Goal: Information Seeking & Learning: Learn about a topic

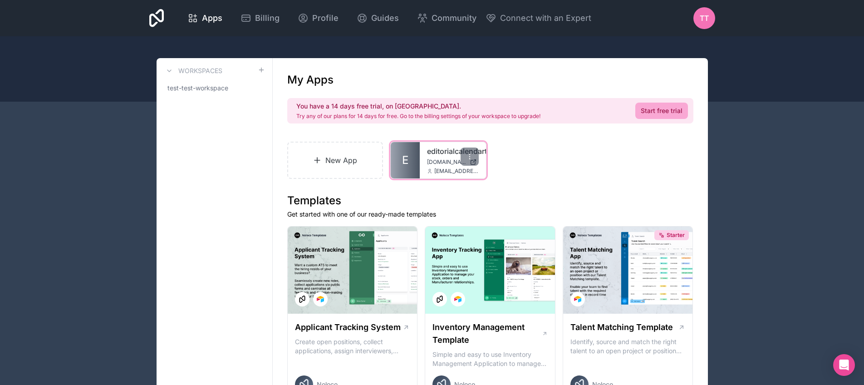
click at [412, 161] on link "E" at bounding box center [405, 160] width 29 height 36
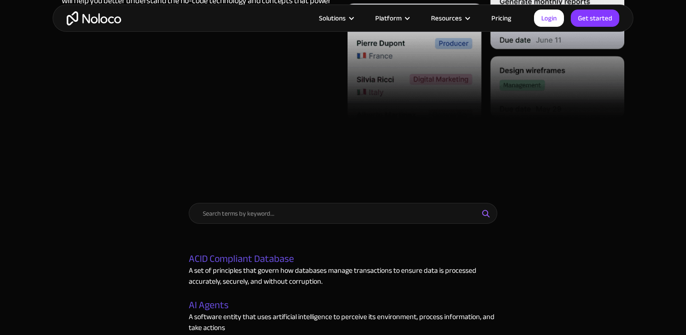
scroll to position [223, 0]
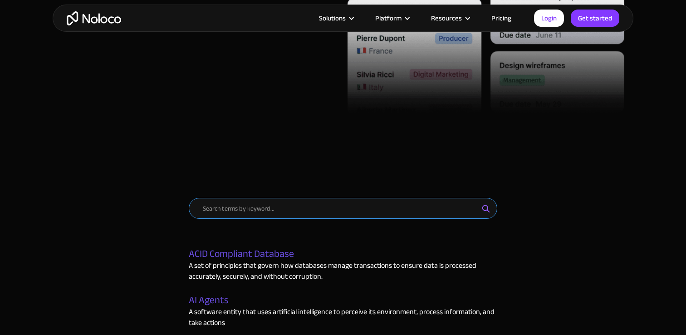
click at [245, 201] on input "Email Form" at bounding box center [343, 208] width 309 height 21
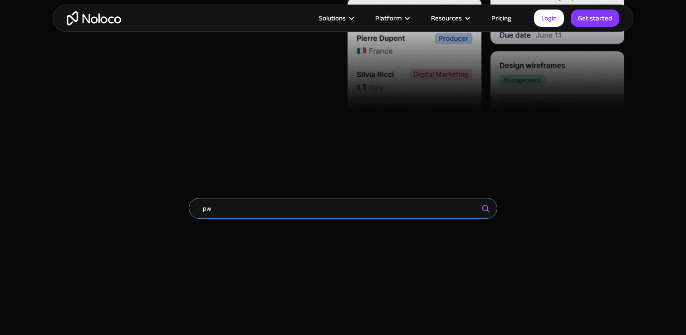
type input "p"
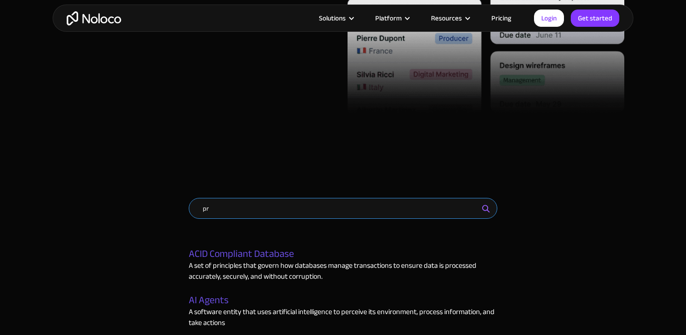
type input "p"
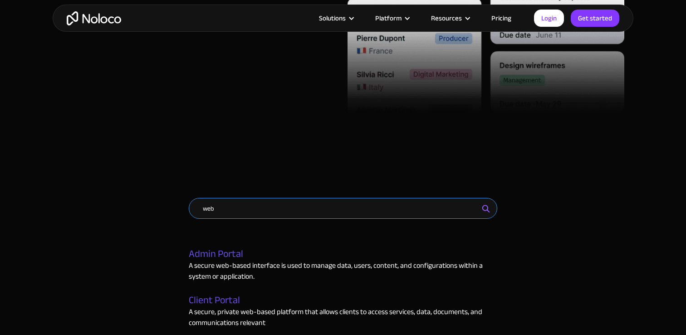
type input "web"
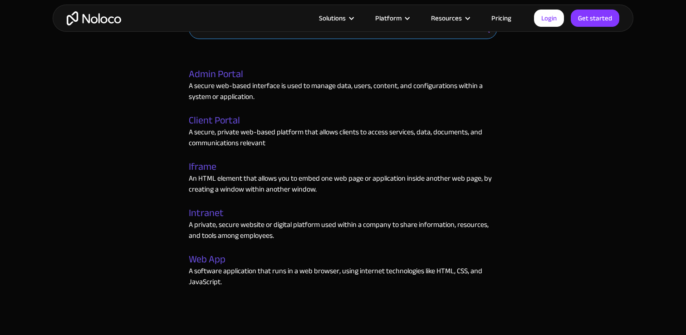
scroll to position [401, 0]
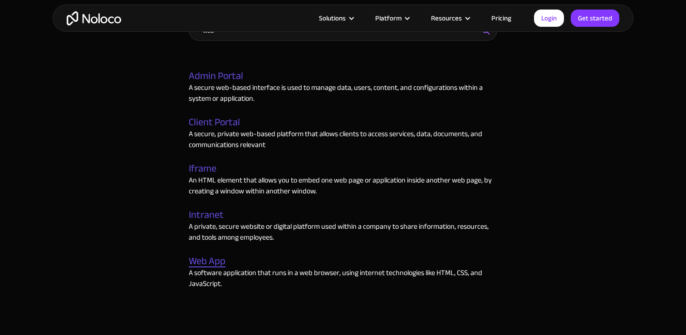
click at [214, 261] on link "Web App" at bounding box center [207, 261] width 37 height 12
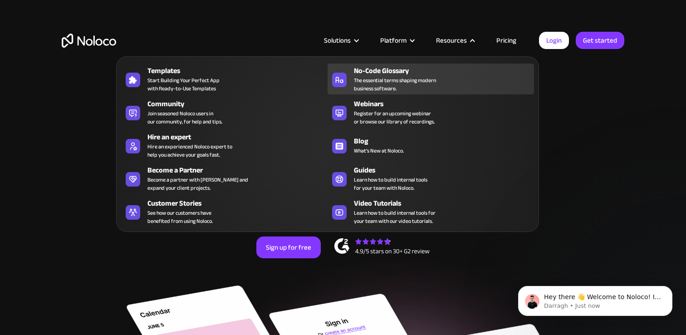
click at [394, 80] on span "The essential terms shaping modern business software." at bounding box center [395, 84] width 82 height 16
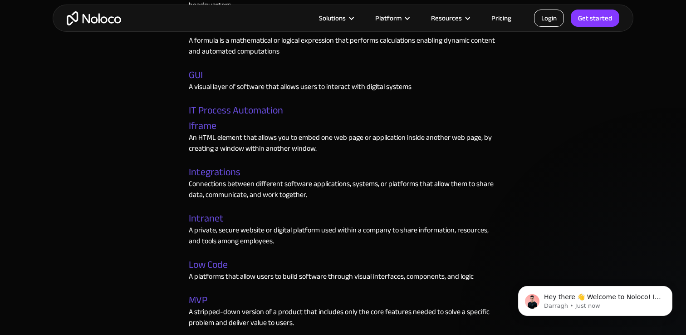
scroll to position [1793, 0]
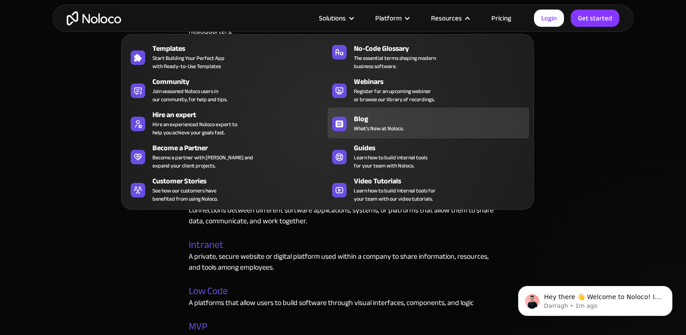
click at [369, 129] on span "What's New at Noloco." at bounding box center [379, 128] width 50 height 8
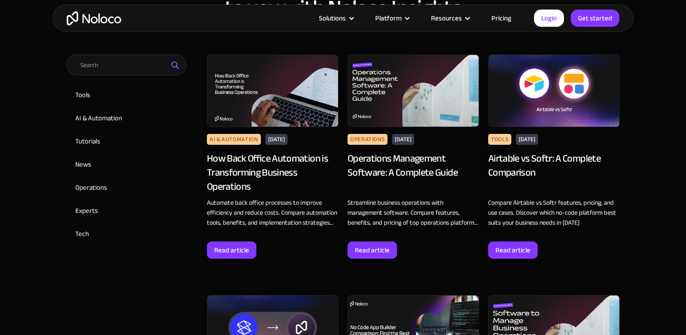
scroll to position [407, 0]
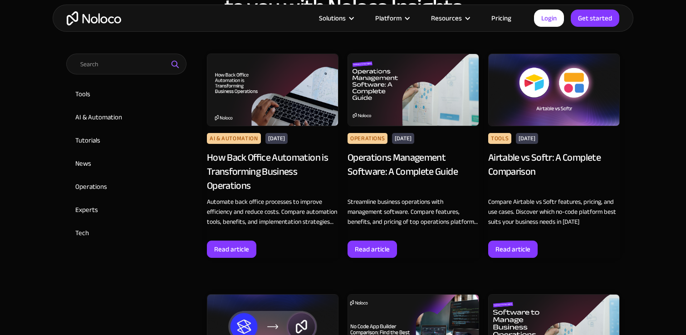
click at [233, 167] on div "How Back Office Automation is Transforming Business Operations" at bounding box center [273, 172] width 132 height 42
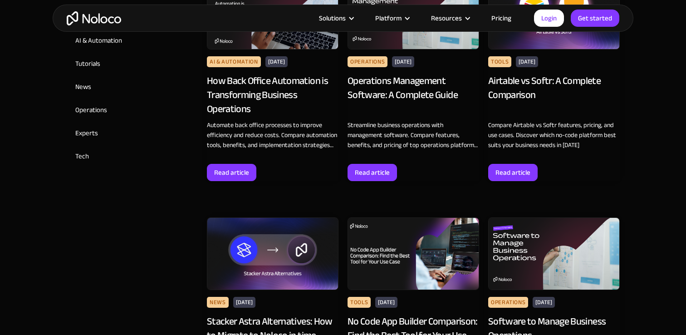
scroll to position [0, 0]
